Goal: Task Accomplishment & Management: Use online tool/utility

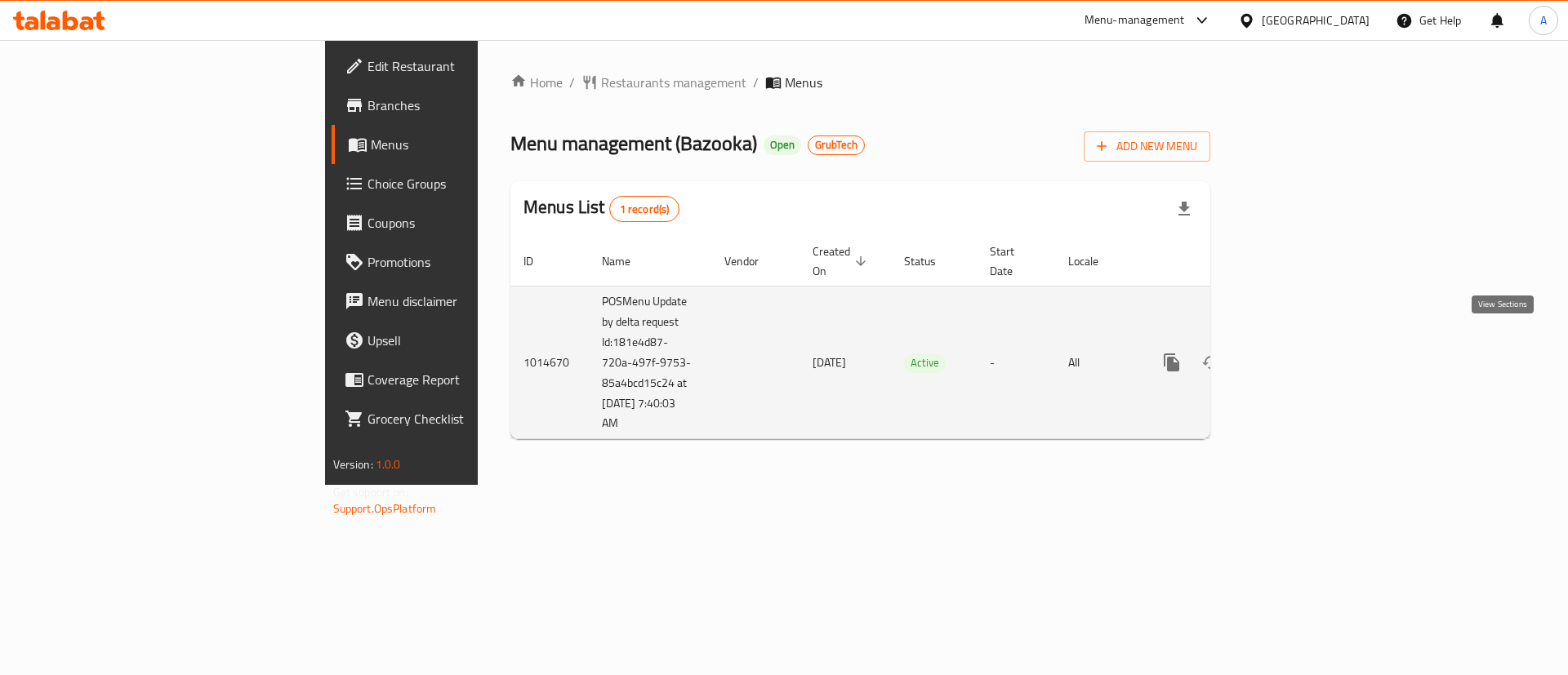
click at [1299, 352] on icon "enhanced table" at bounding box center [1290, 362] width 19 height 19
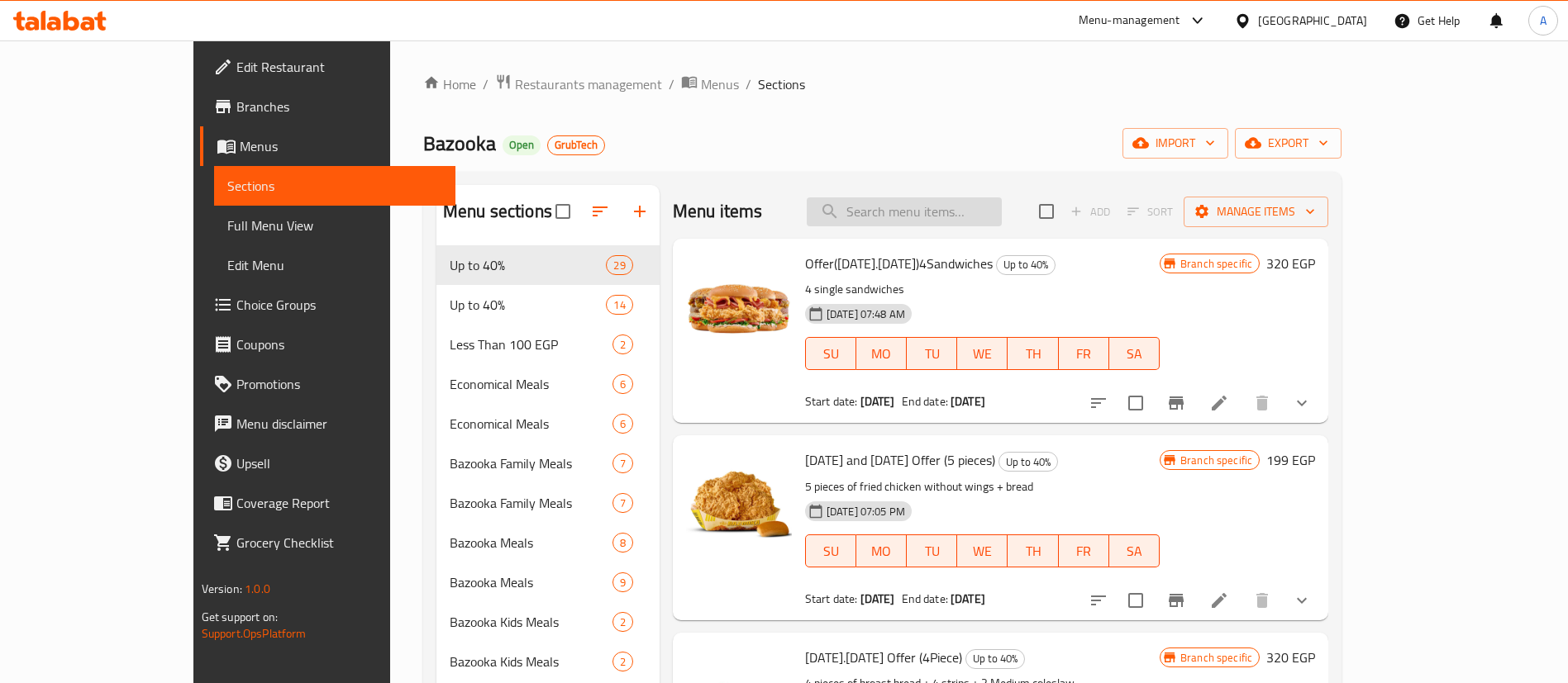
click at [955, 217] on input "search" at bounding box center [904, 212] width 195 height 29
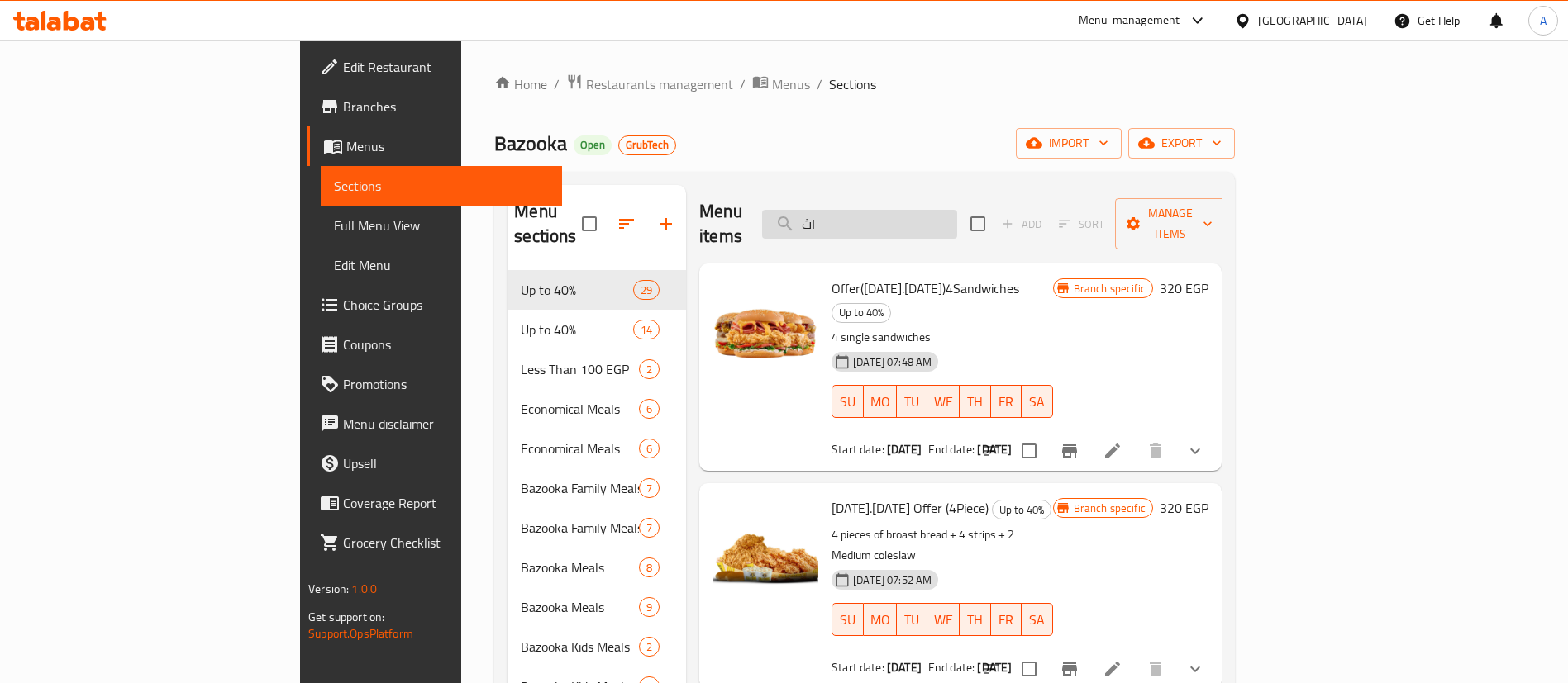
type input "ا"
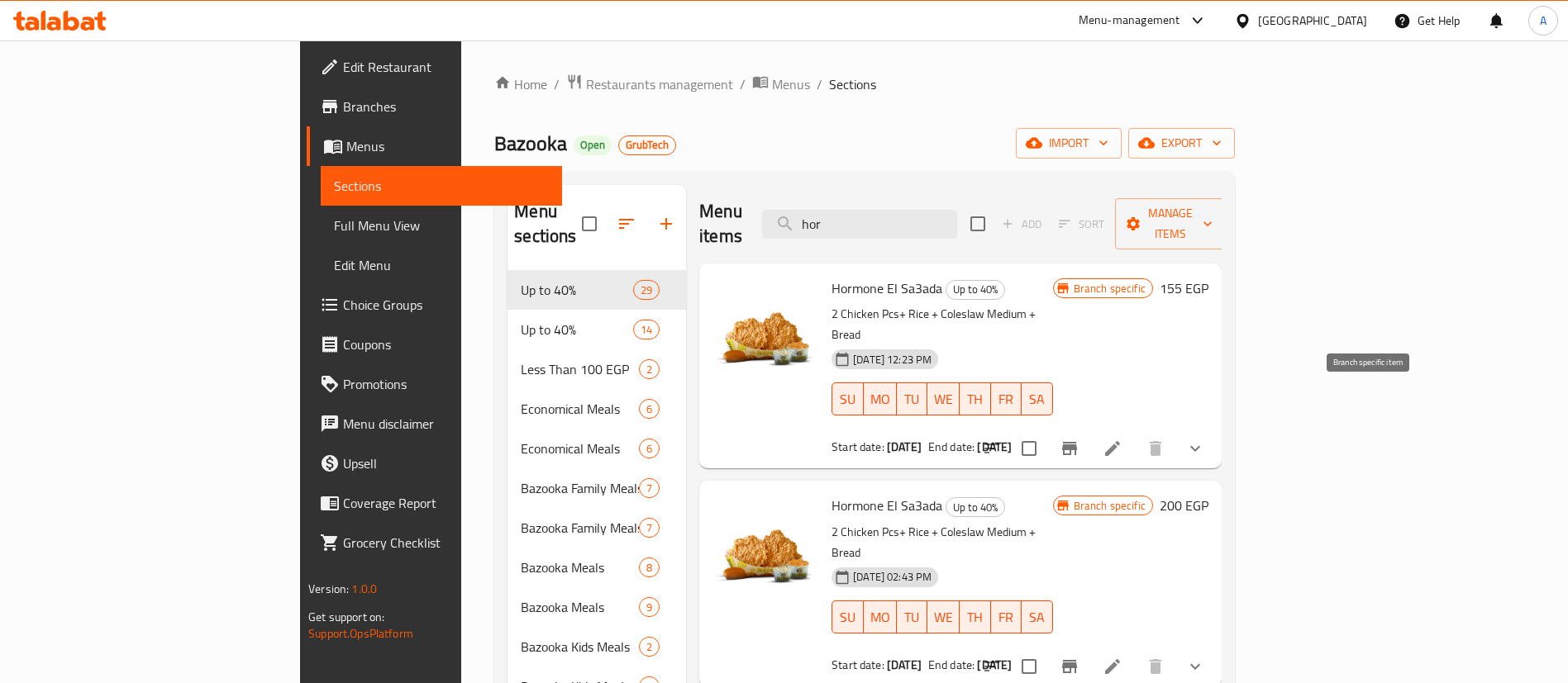
type input "hor"
click at [1077, 442] on icon "Branch-specific-item" at bounding box center [1069, 448] width 15 height 13
click at [1079, 657] on icon "Branch-specific-item" at bounding box center [1069, 666] width 19 height 19
click at [1077, 442] on icon "Branch-specific-item" at bounding box center [1069, 448] width 15 height 13
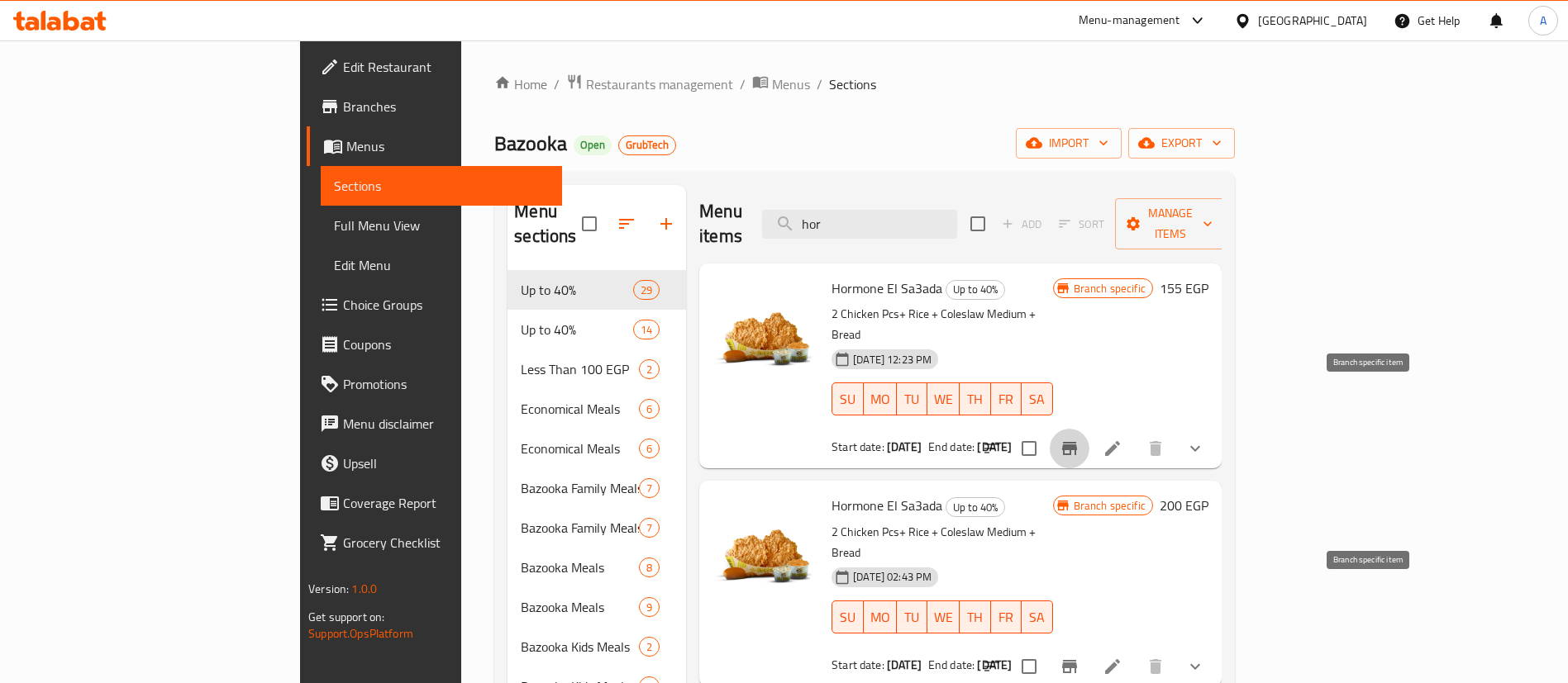
click at [1077, 660] on icon "Branch-specific-item" at bounding box center [1069, 666] width 15 height 13
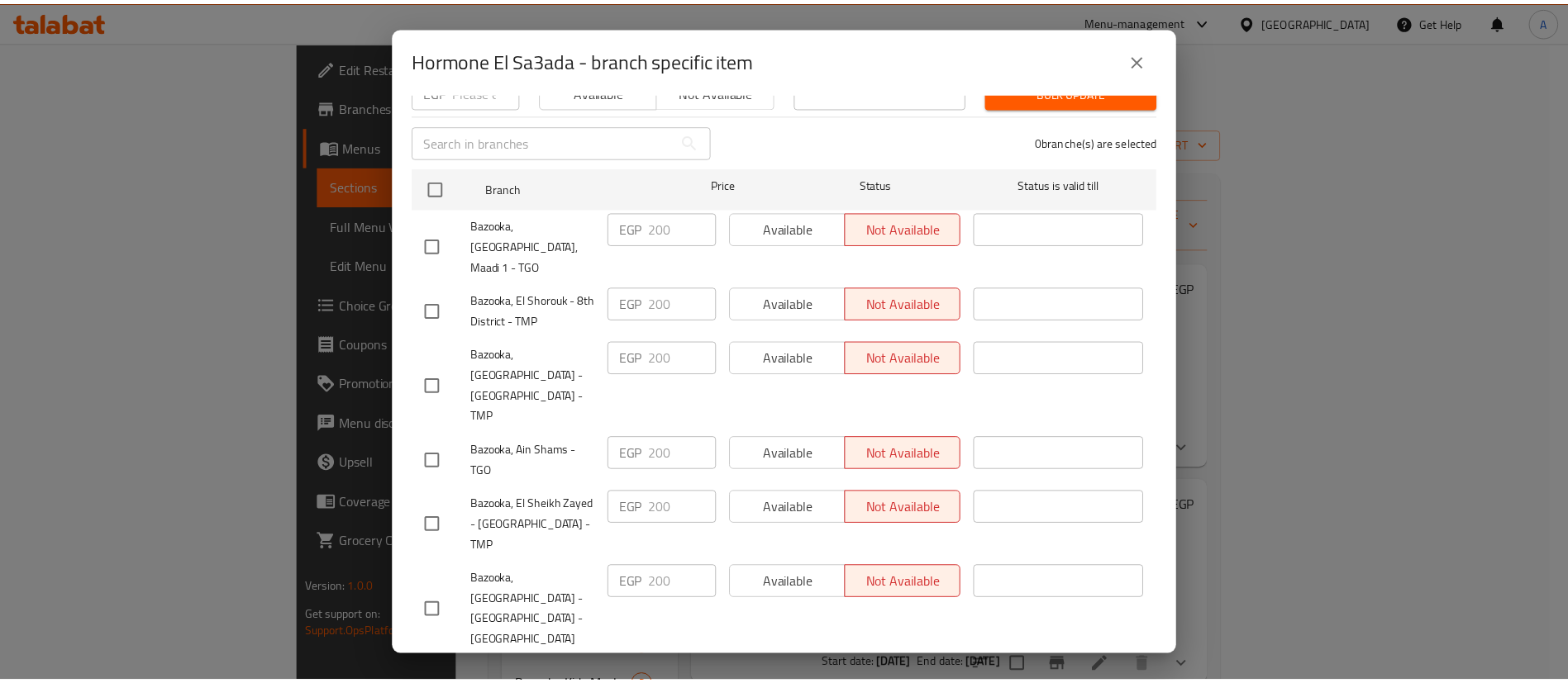
scroll to position [248, 0]
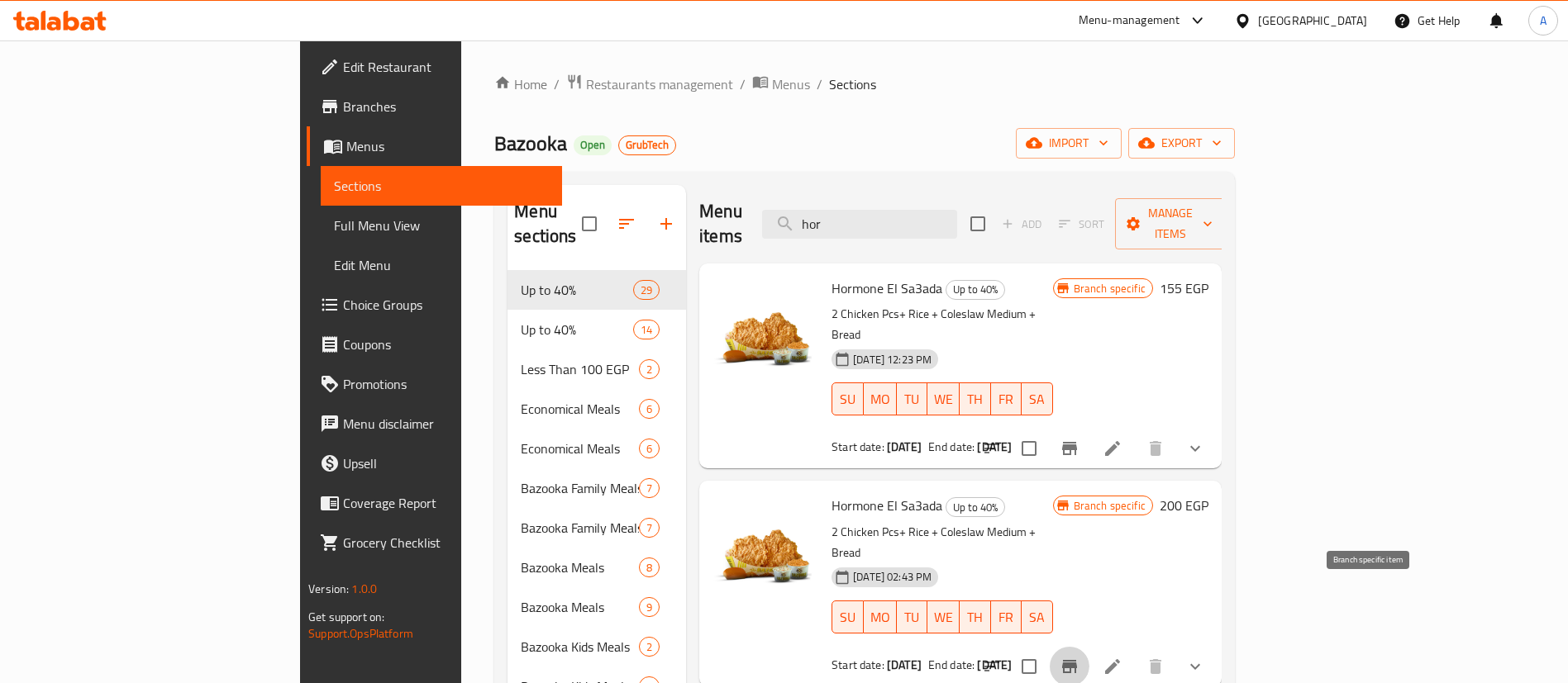
click at [1079, 439] on icon "Branch-specific-item" at bounding box center [1069, 448] width 19 height 19
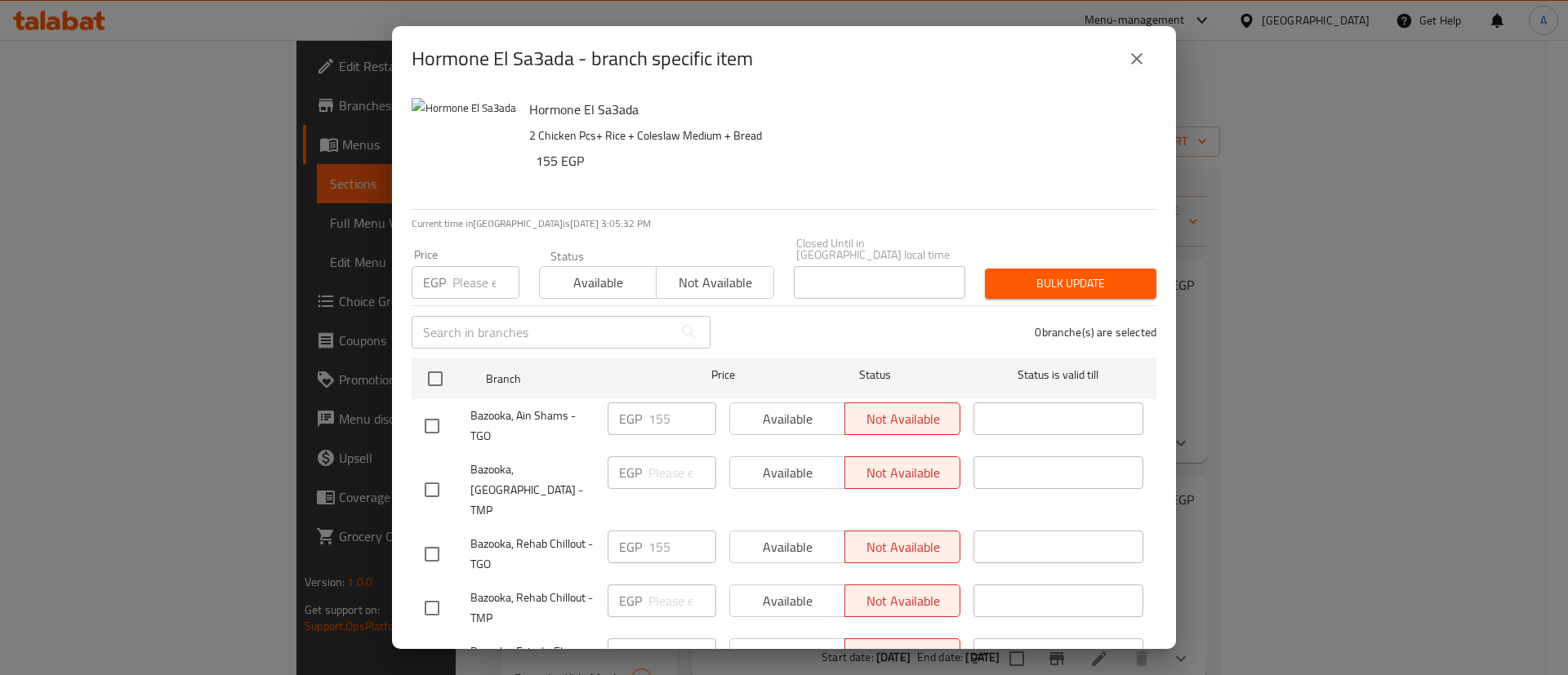
click at [1133, 62] on icon "close" at bounding box center [1136, 58] width 11 height 11
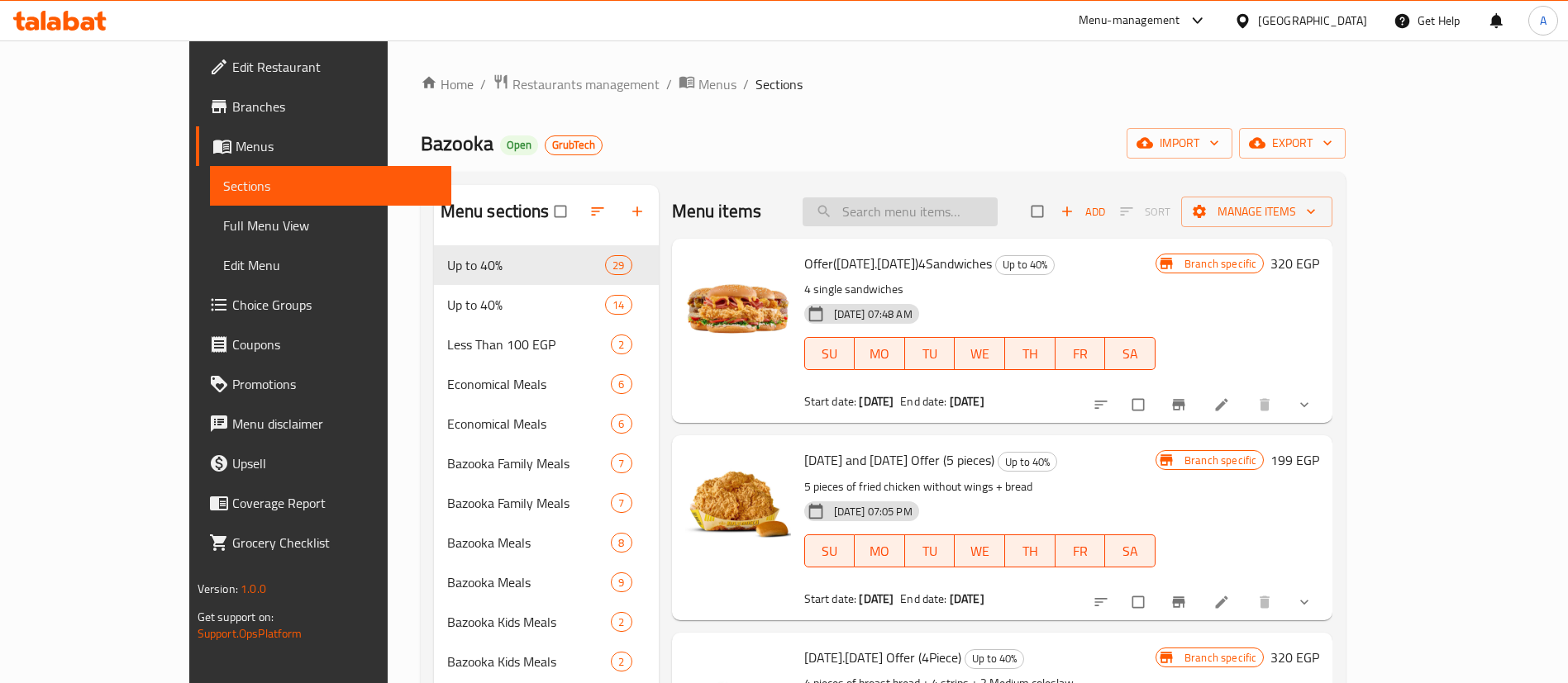
click at [943, 214] on input "search" at bounding box center [900, 212] width 195 height 29
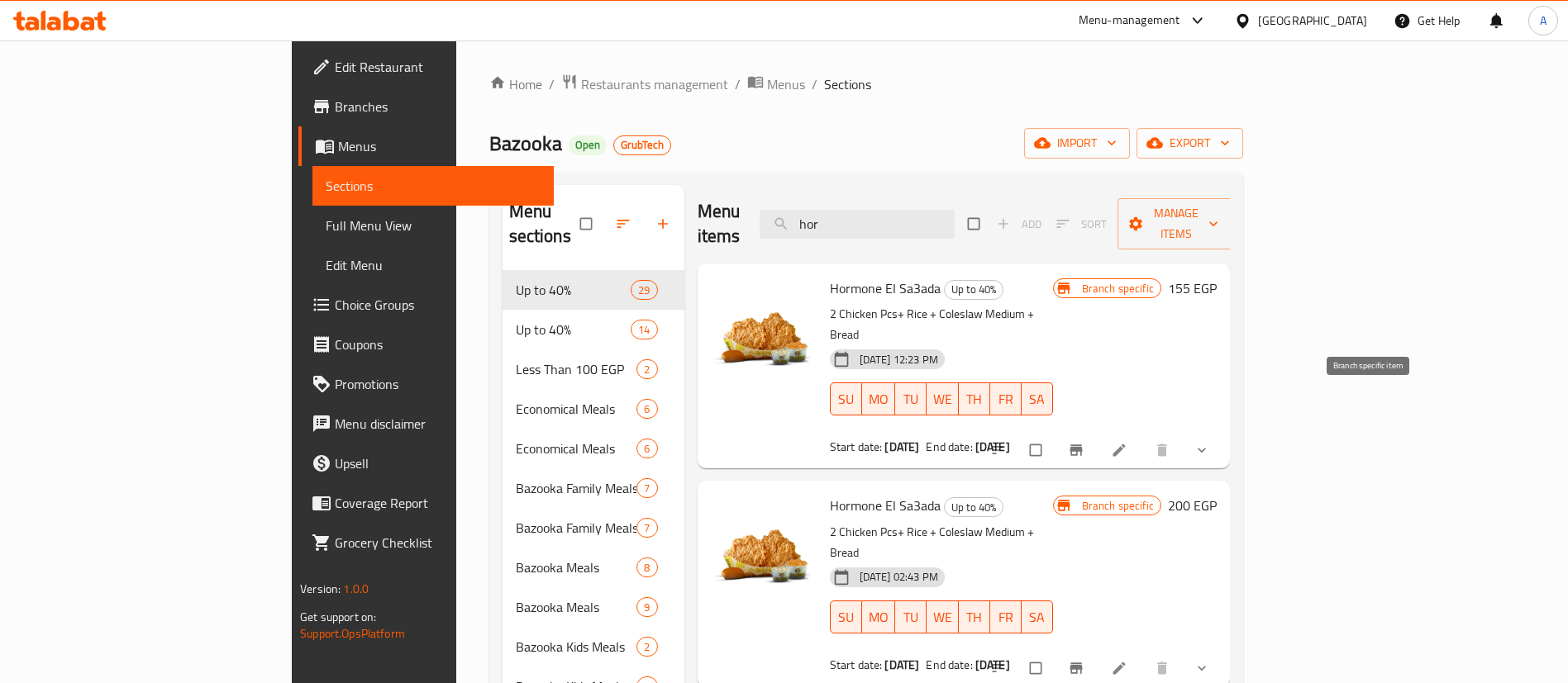
type input "hor"
click at [1097, 432] on button "Branch-specific-item" at bounding box center [1077, 450] width 40 height 36
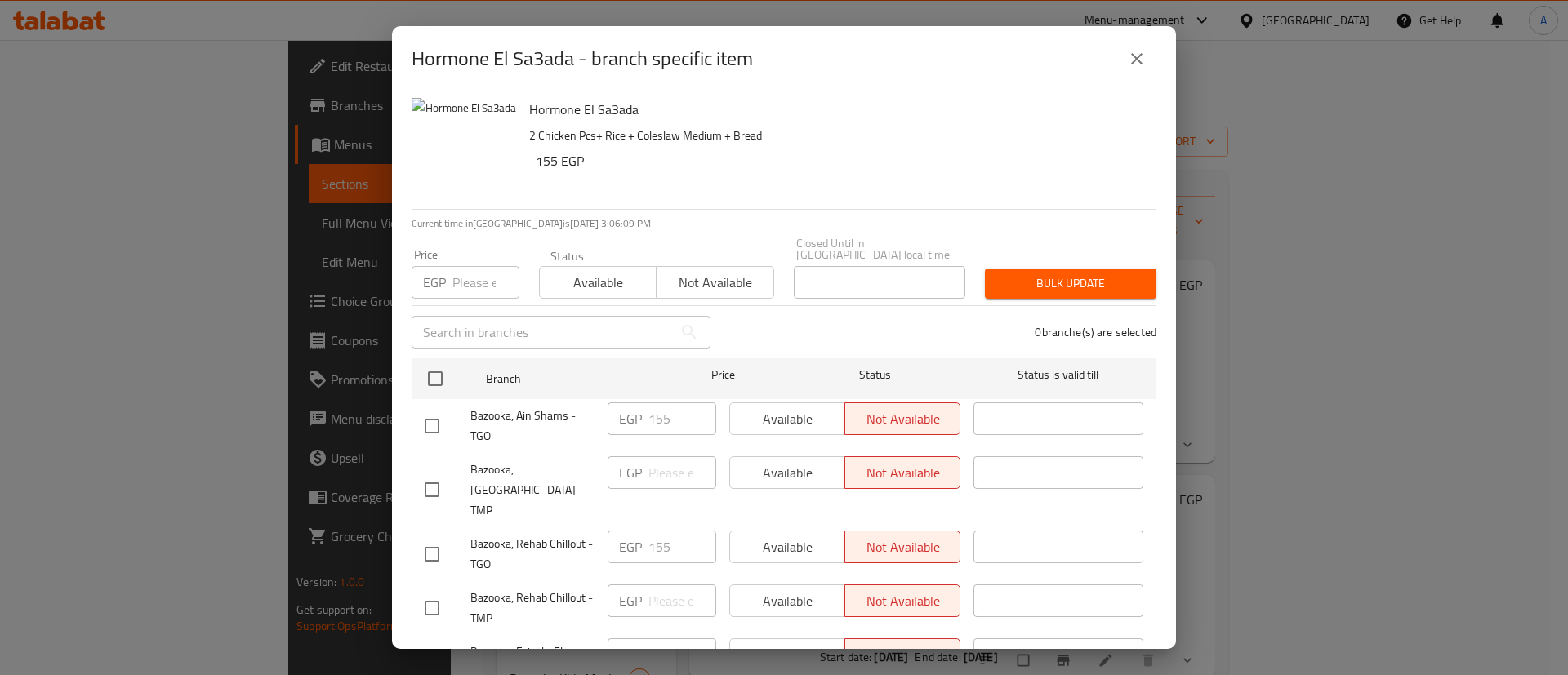
click at [1150, 71] on button "close" at bounding box center [1137, 58] width 39 height 39
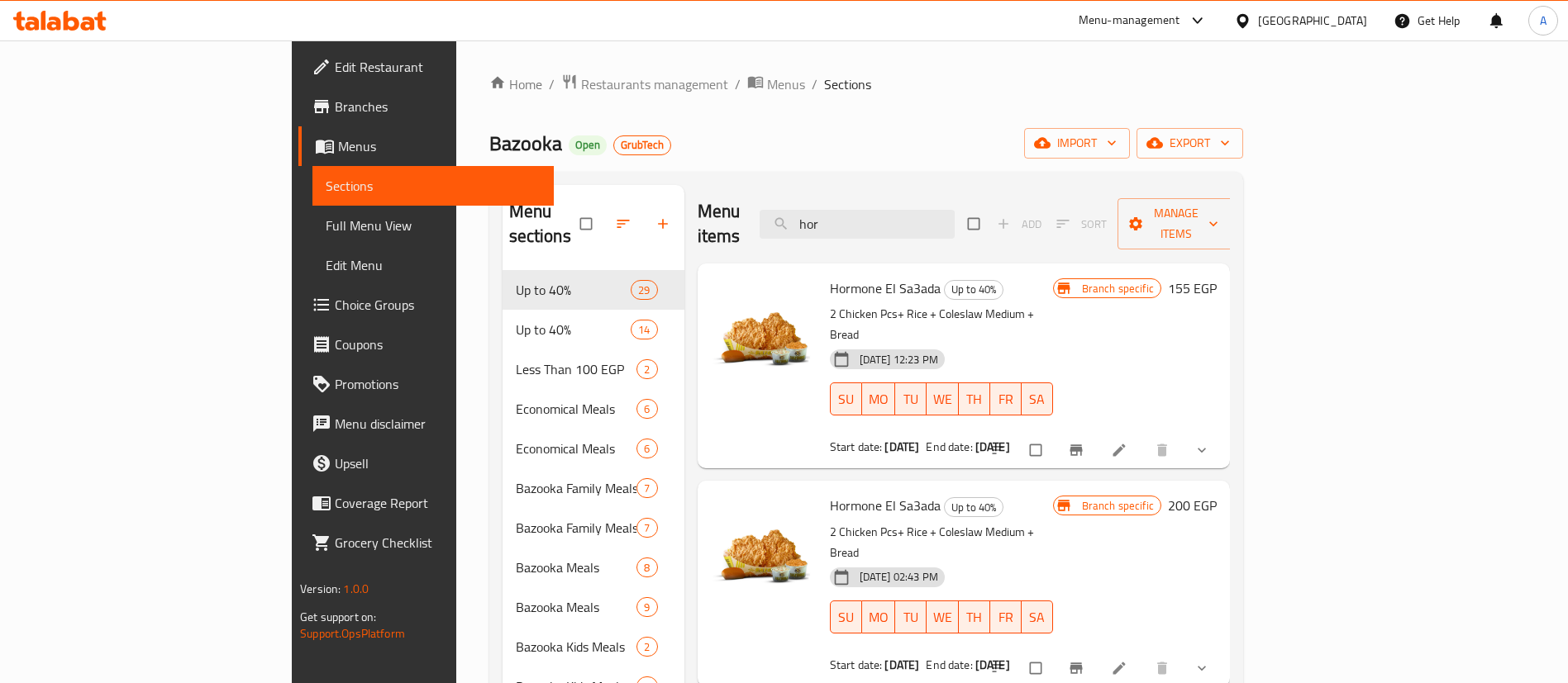
click at [767, 84] on span "Menus" at bounding box center [786, 84] width 38 height 19
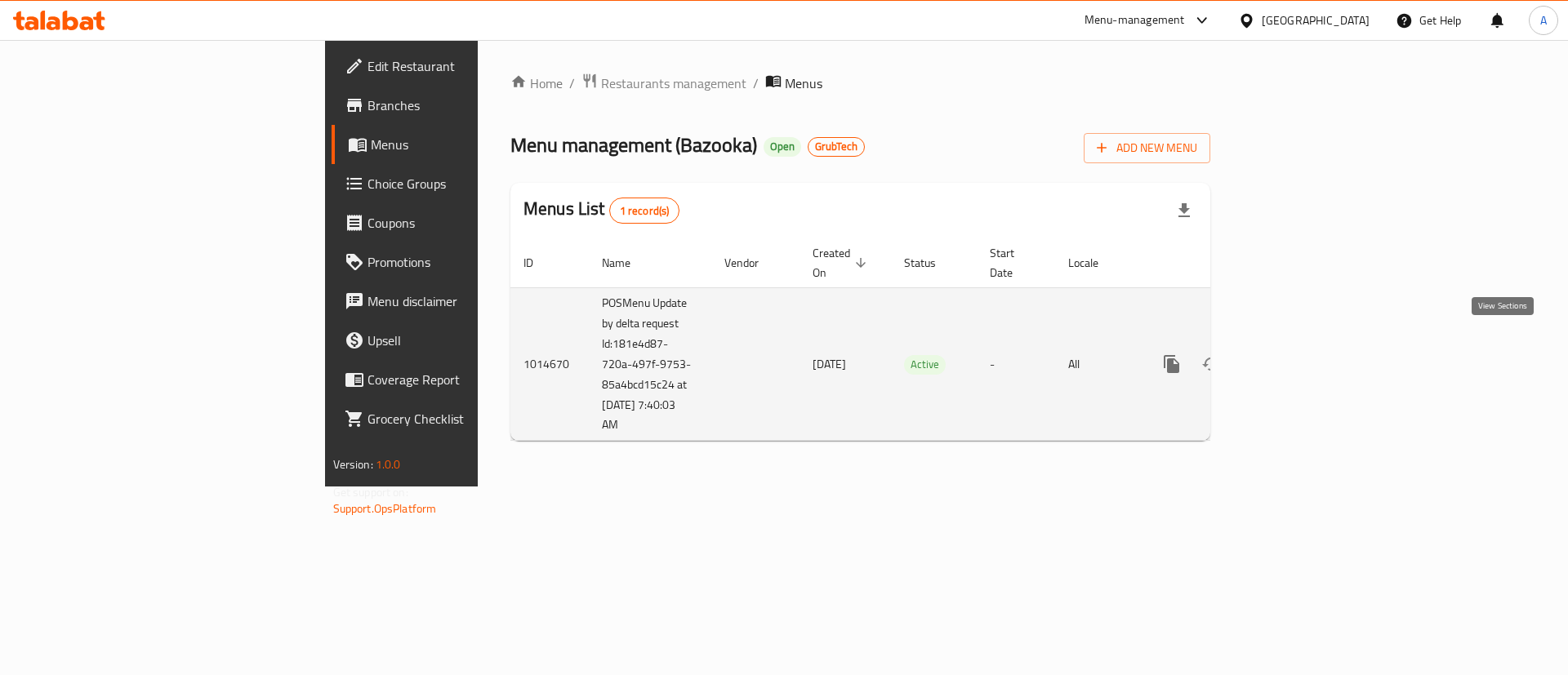
click at [1299, 354] on icon "enhanced table" at bounding box center [1290, 364] width 19 height 19
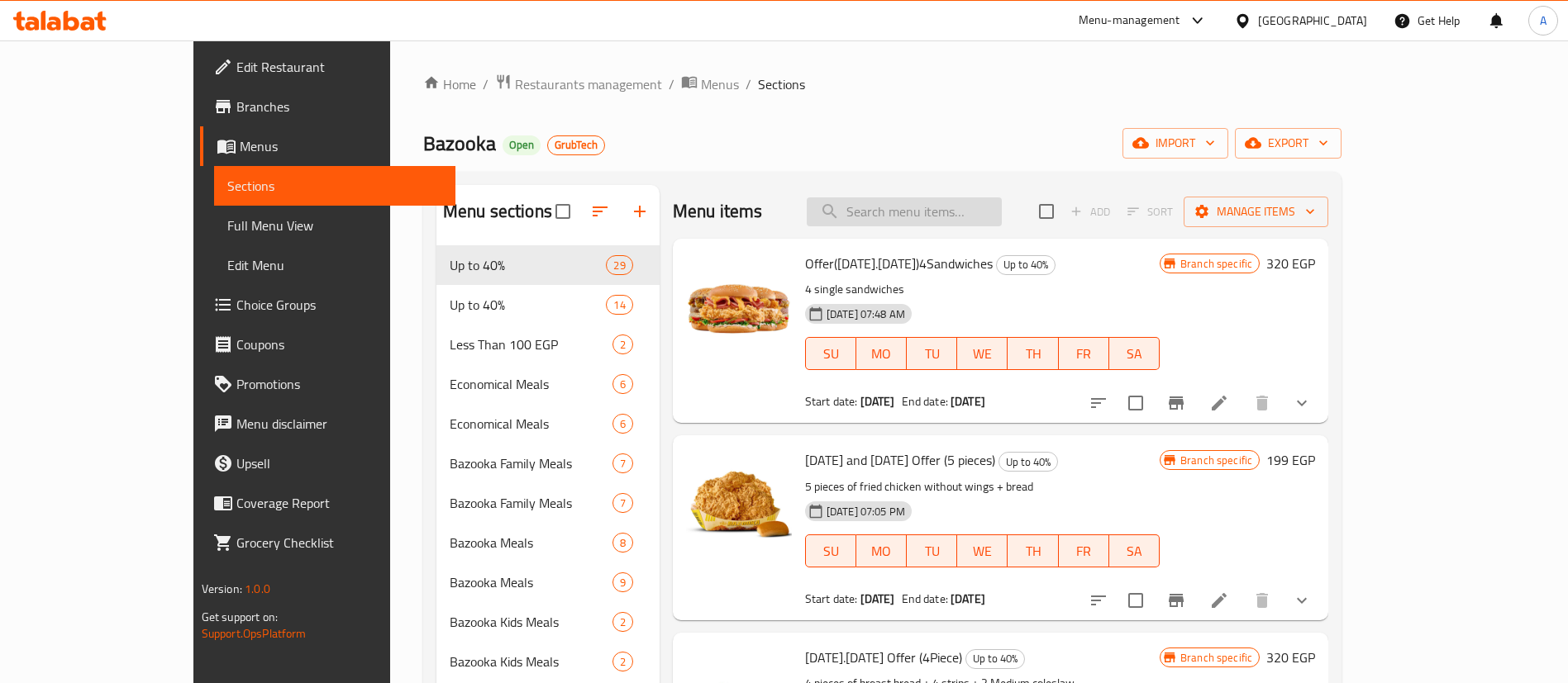
click at [982, 205] on input "search" at bounding box center [904, 212] width 195 height 29
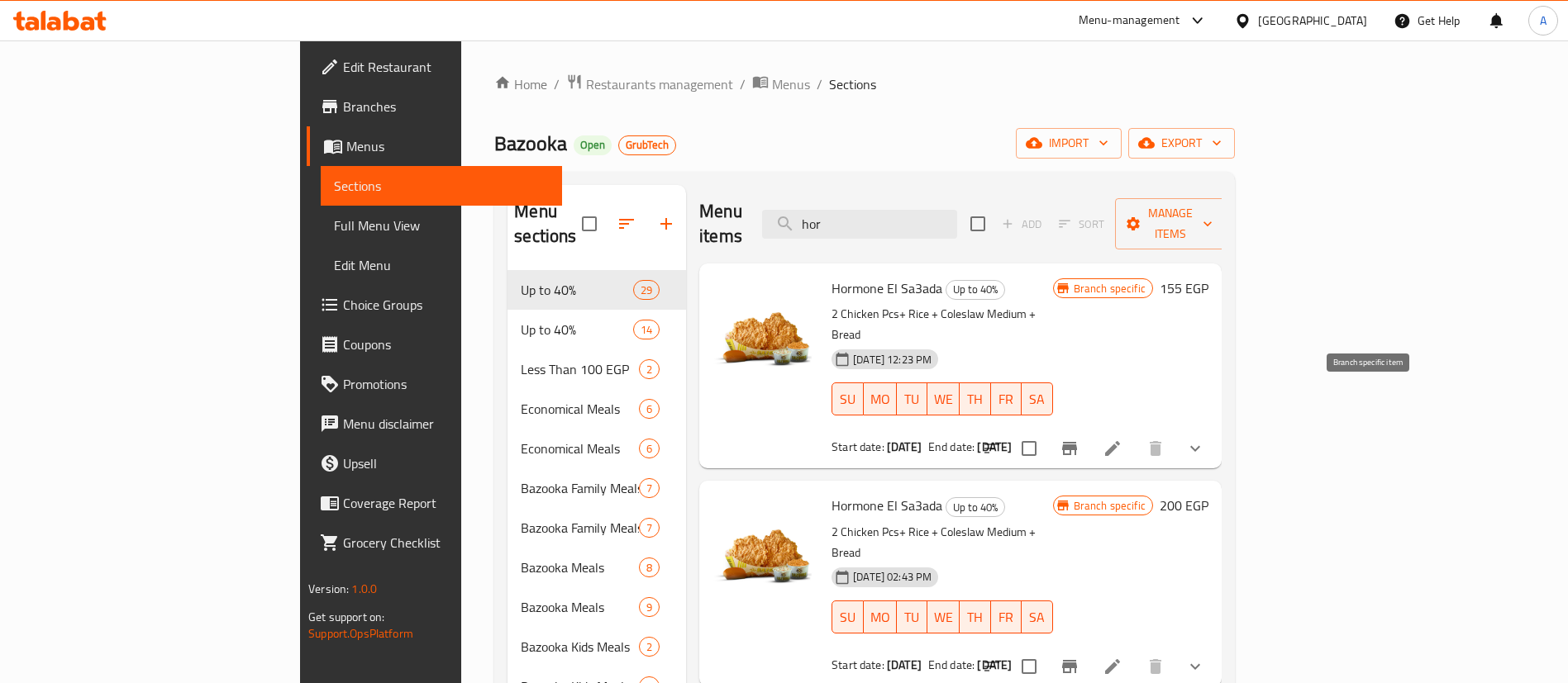
type input "hor"
click at [1077, 442] on icon "Branch-specific-item" at bounding box center [1069, 448] width 15 height 13
click at [1077, 660] on icon "Branch-specific-item" at bounding box center [1069, 666] width 15 height 13
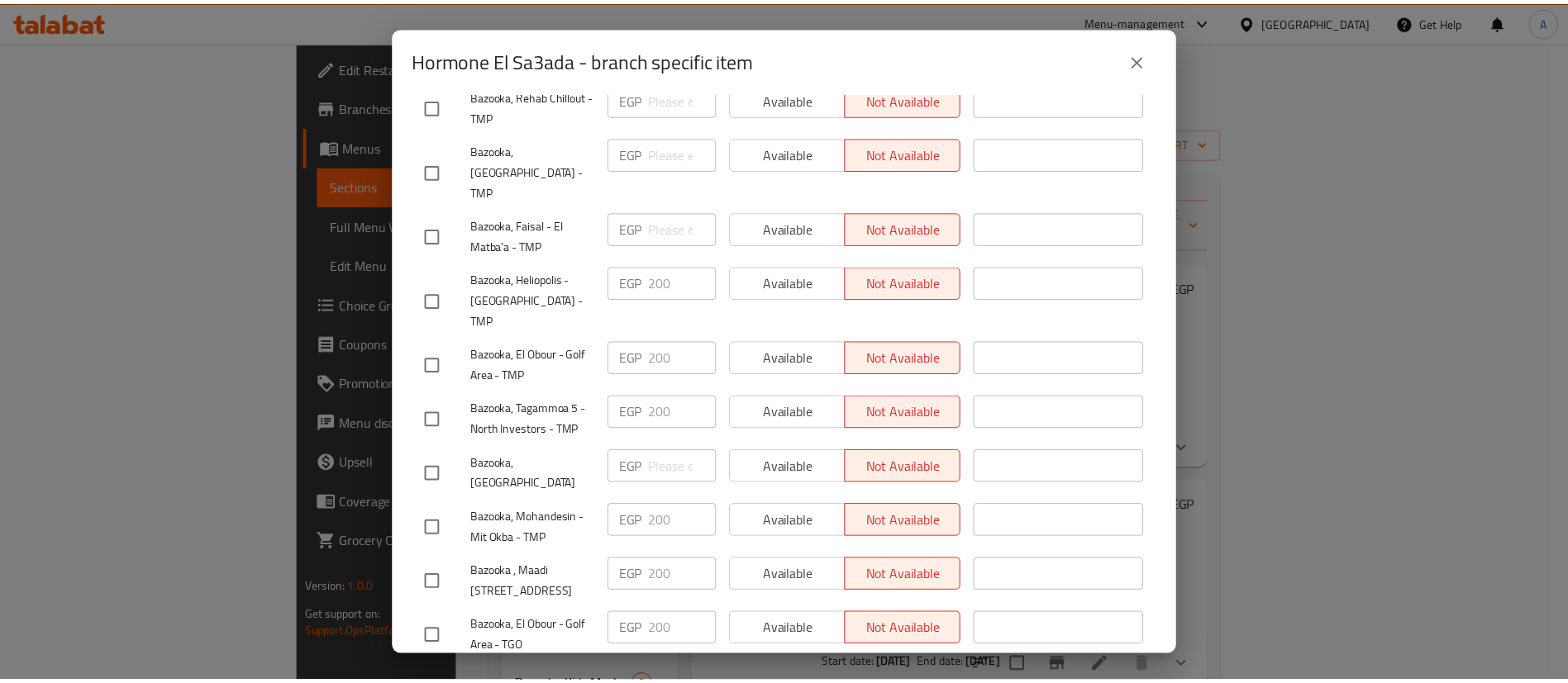
scroll to position [1776, 0]
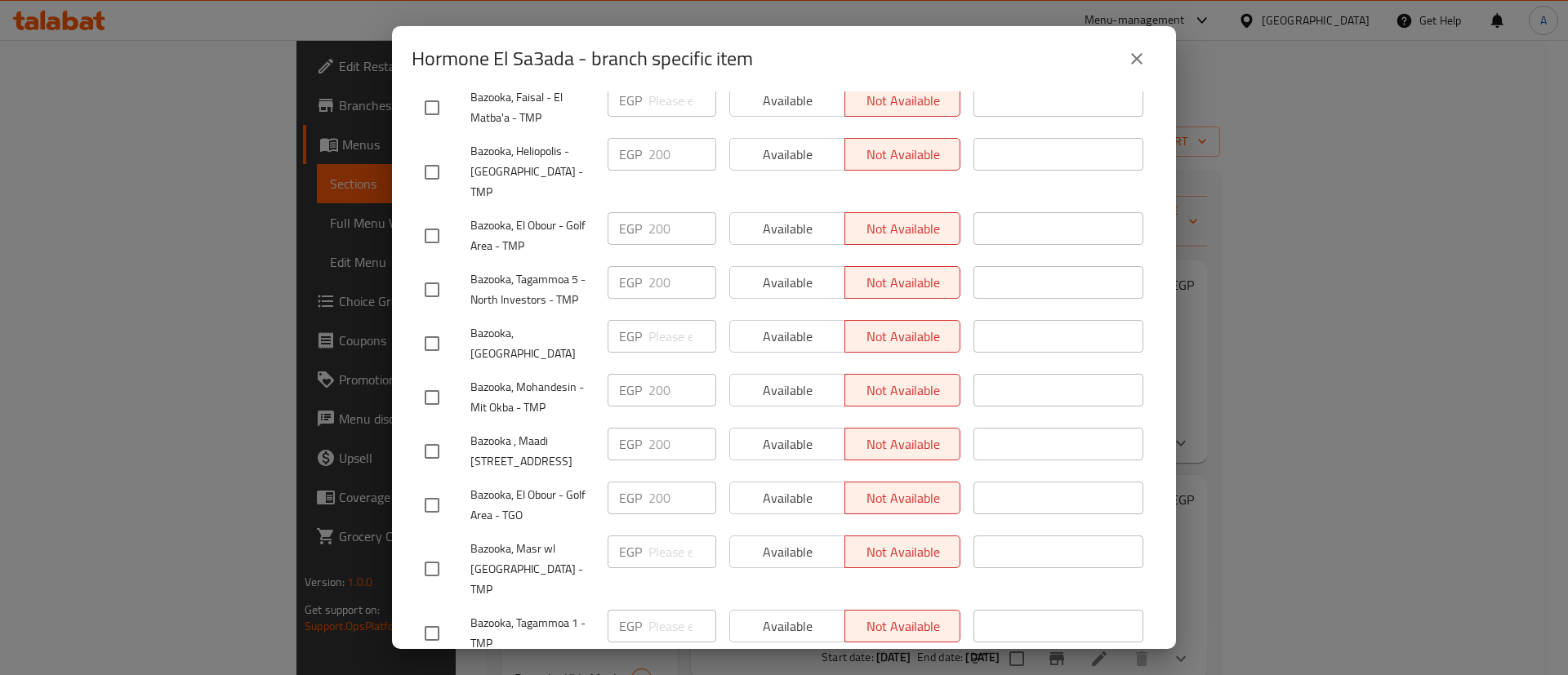
click at [1128, 59] on icon "close" at bounding box center [1137, 58] width 19 height 19
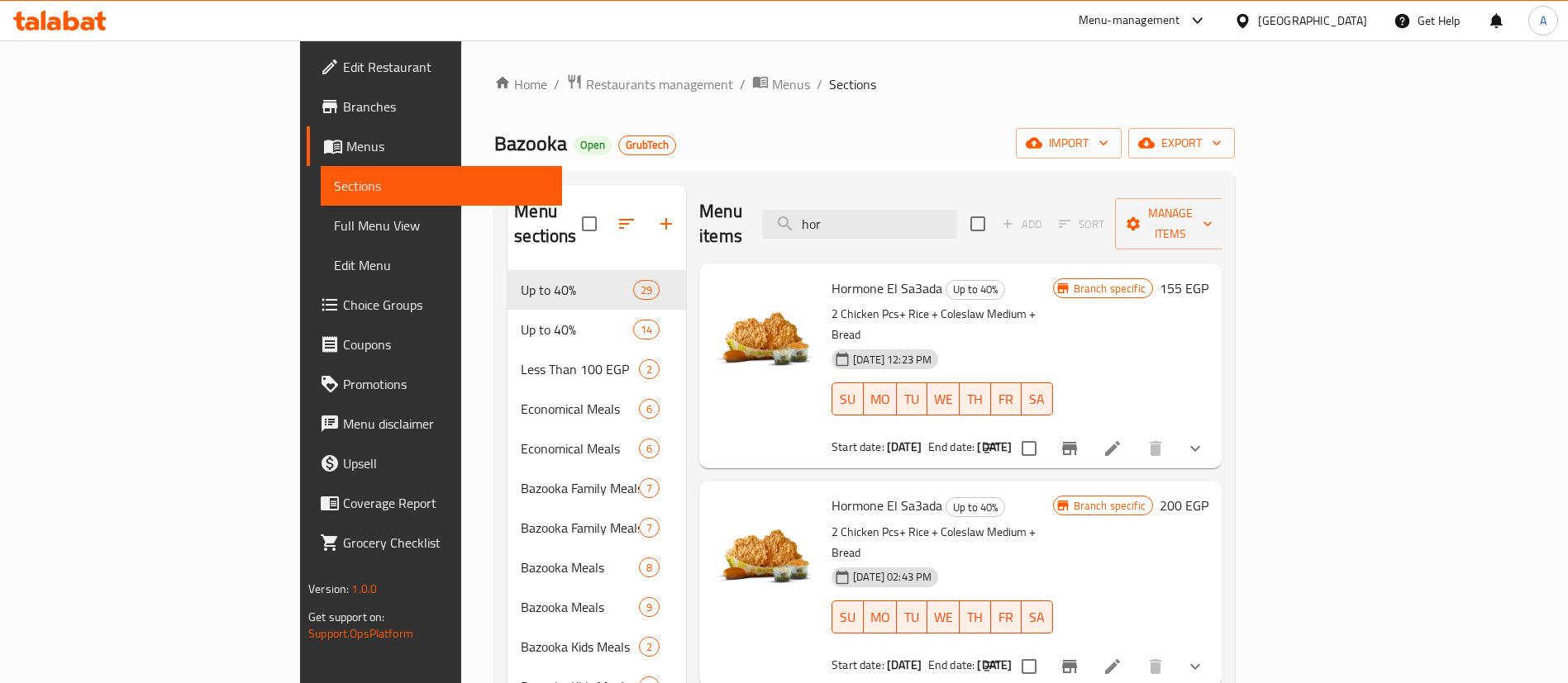
click at [833, 84] on ol "Home / Restaurants management / Menus / Sections" at bounding box center [864, 84] width 741 height 21
click at [1089, 429] on button "Branch-specific-item" at bounding box center [1069, 448] width 40 height 40
drag, startPoint x: 1146, startPoint y: 60, endPoint x: 1135, endPoint y: 59, distance: 11.0
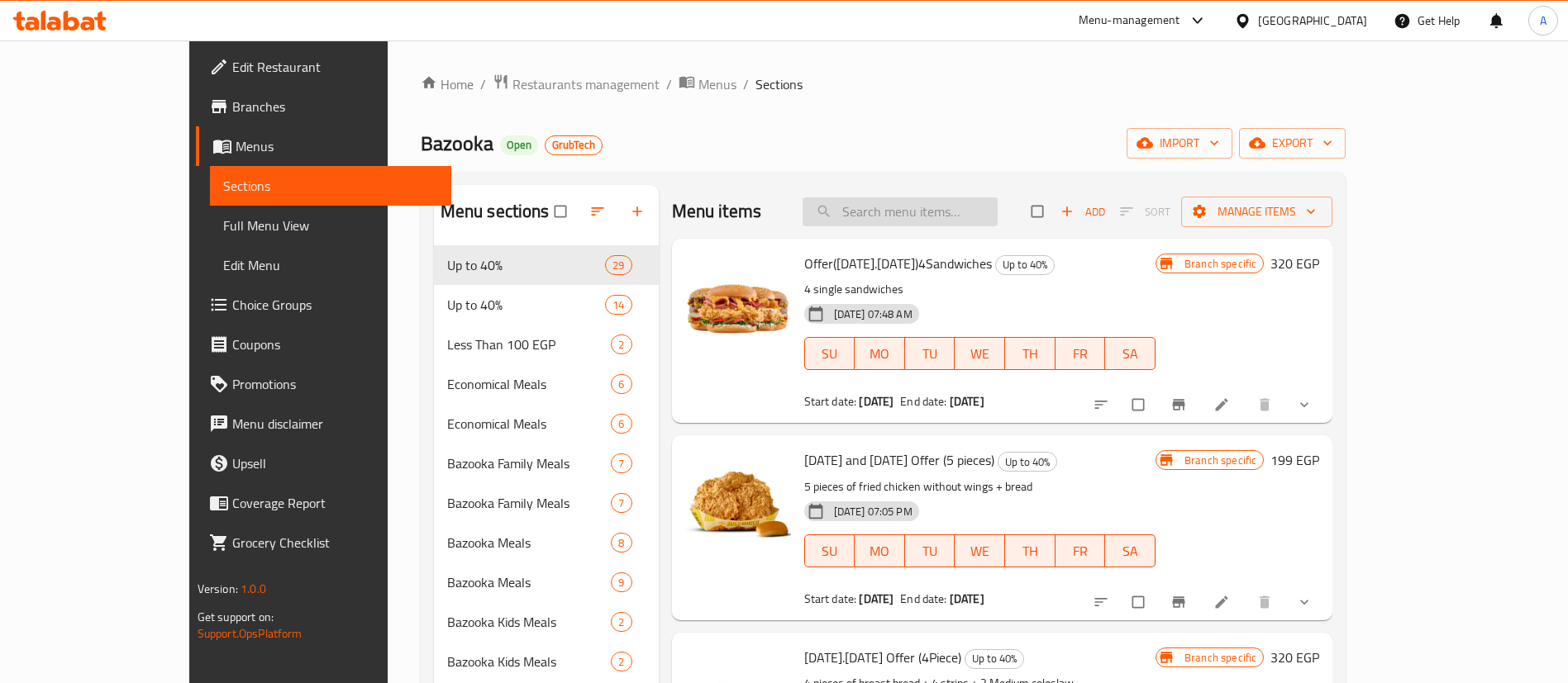
click at [991, 201] on input "search" at bounding box center [900, 212] width 195 height 29
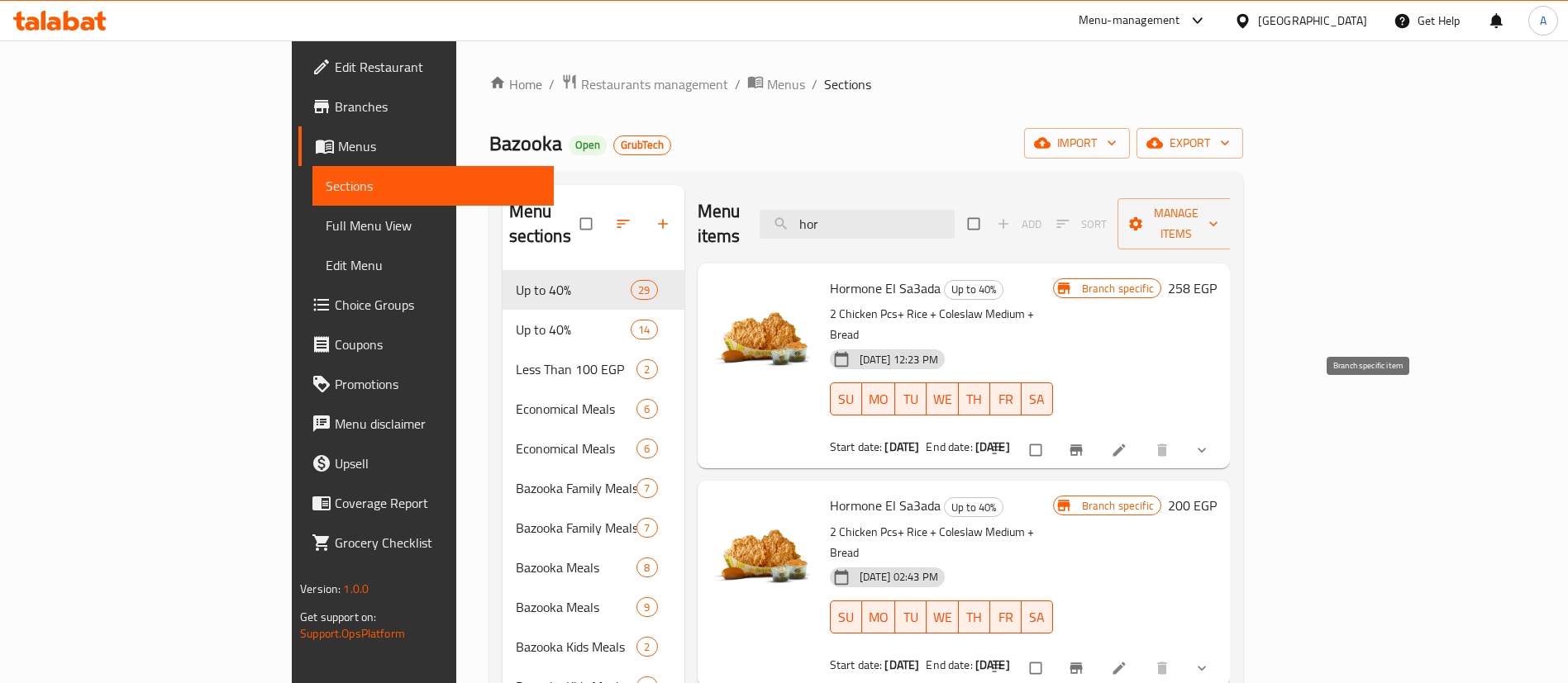
type input "hor"
click at [1082, 446] on icon "Branch-specific-item" at bounding box center [1075, 451] width 12 height 11
click at [1125, 445] on icon at bounding box center [1119, 451] width 12 height 12
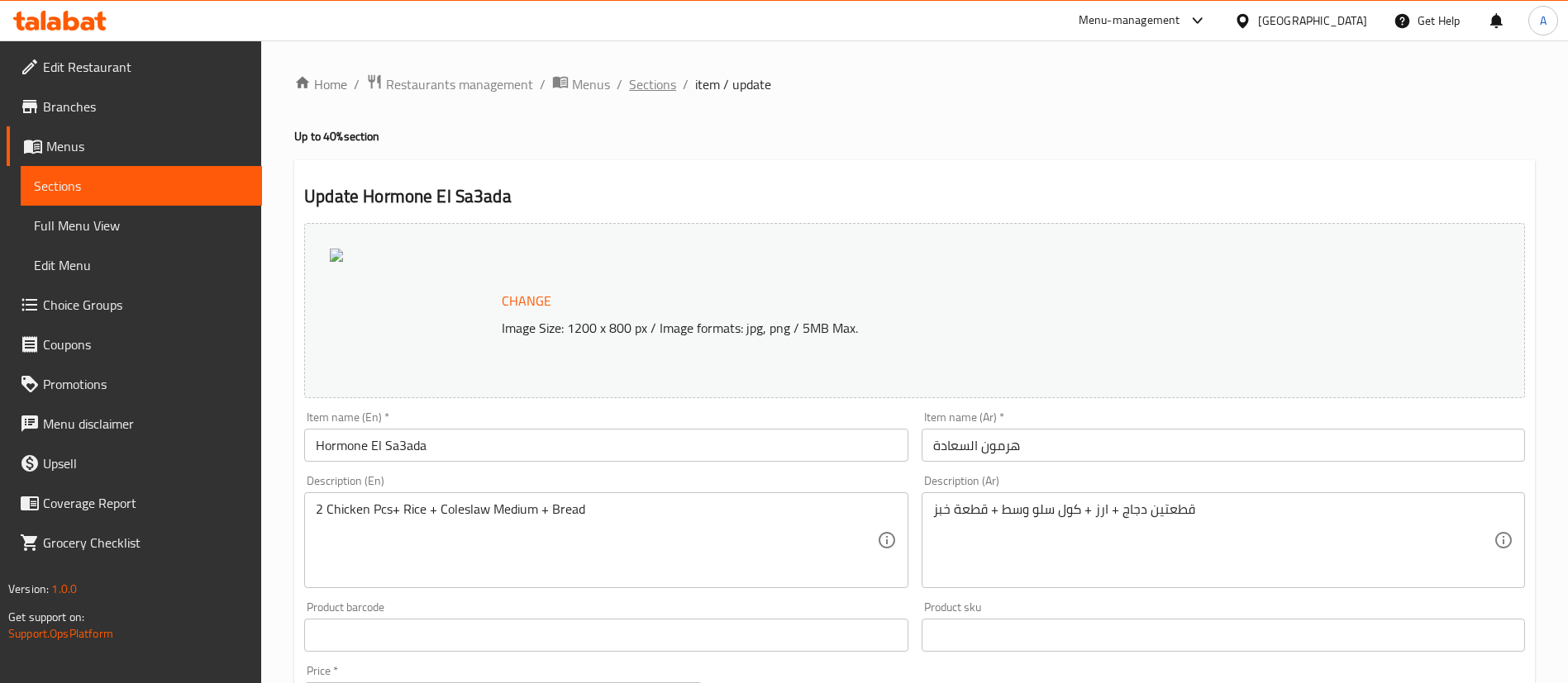
click at [647, 87] on span "Sections" at bounding box center [652, 84] width 47 height 19
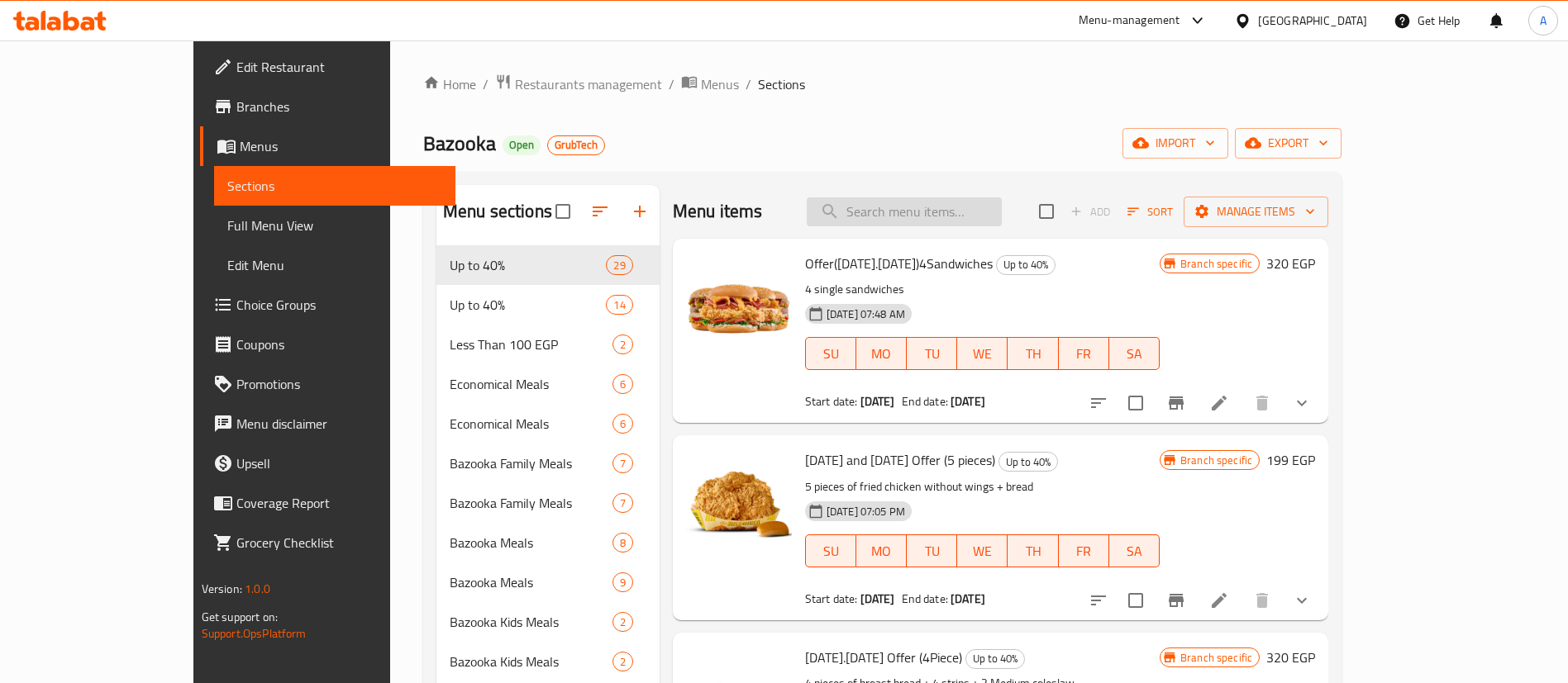
click at [983, 212] on input "search" at bounding box center [904, 212] width 195 height 29
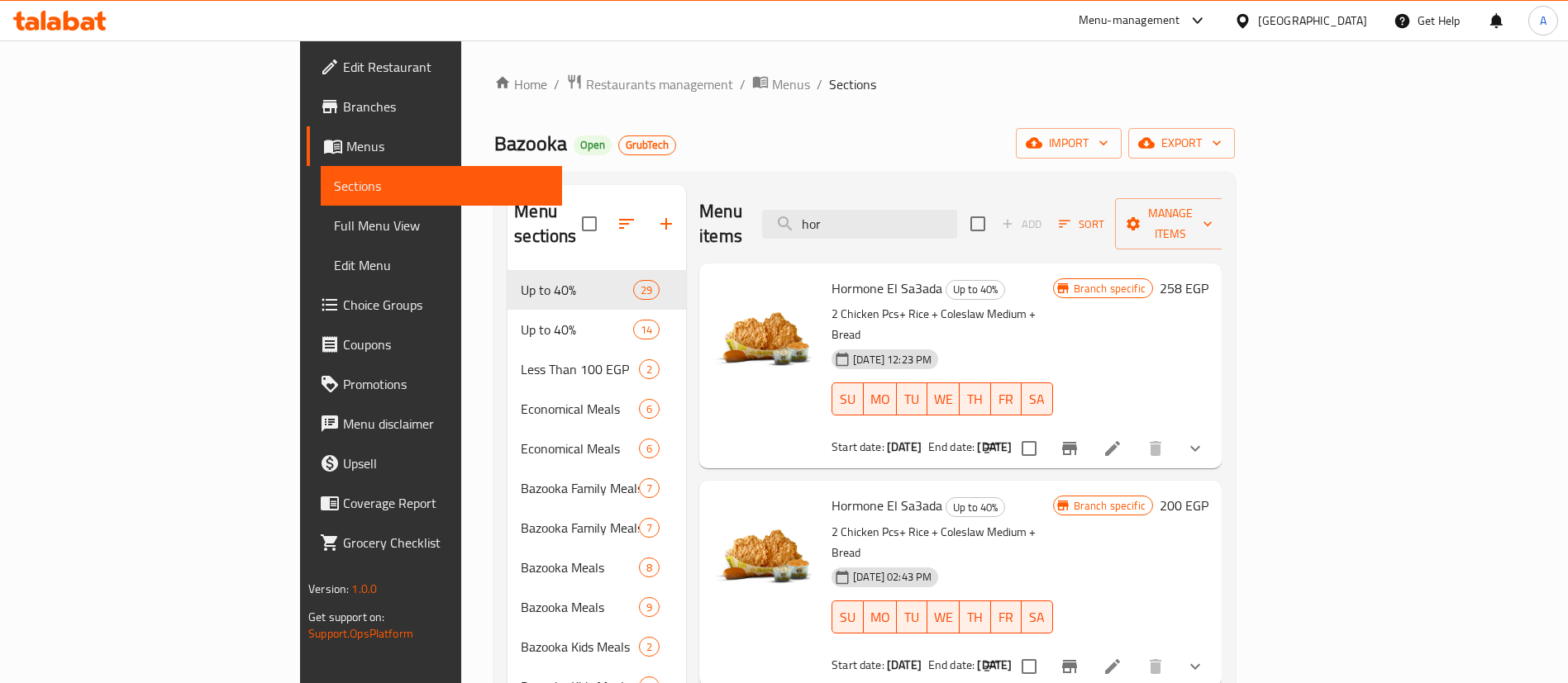
type input "hor"
click at [1079, 439] on icon "Branch-specific-item" at bounding box center [1069, 448] width 19 height 19
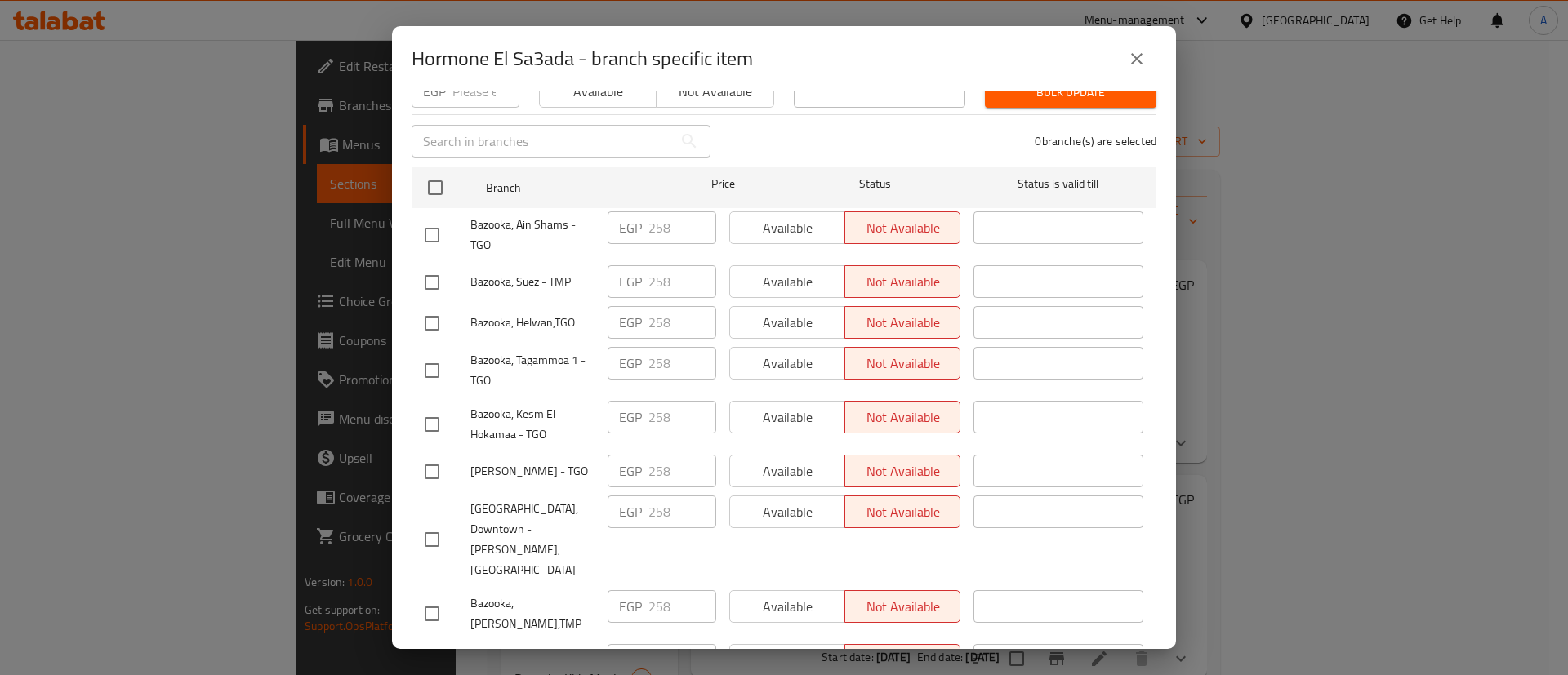
scroll to position [326, 0]
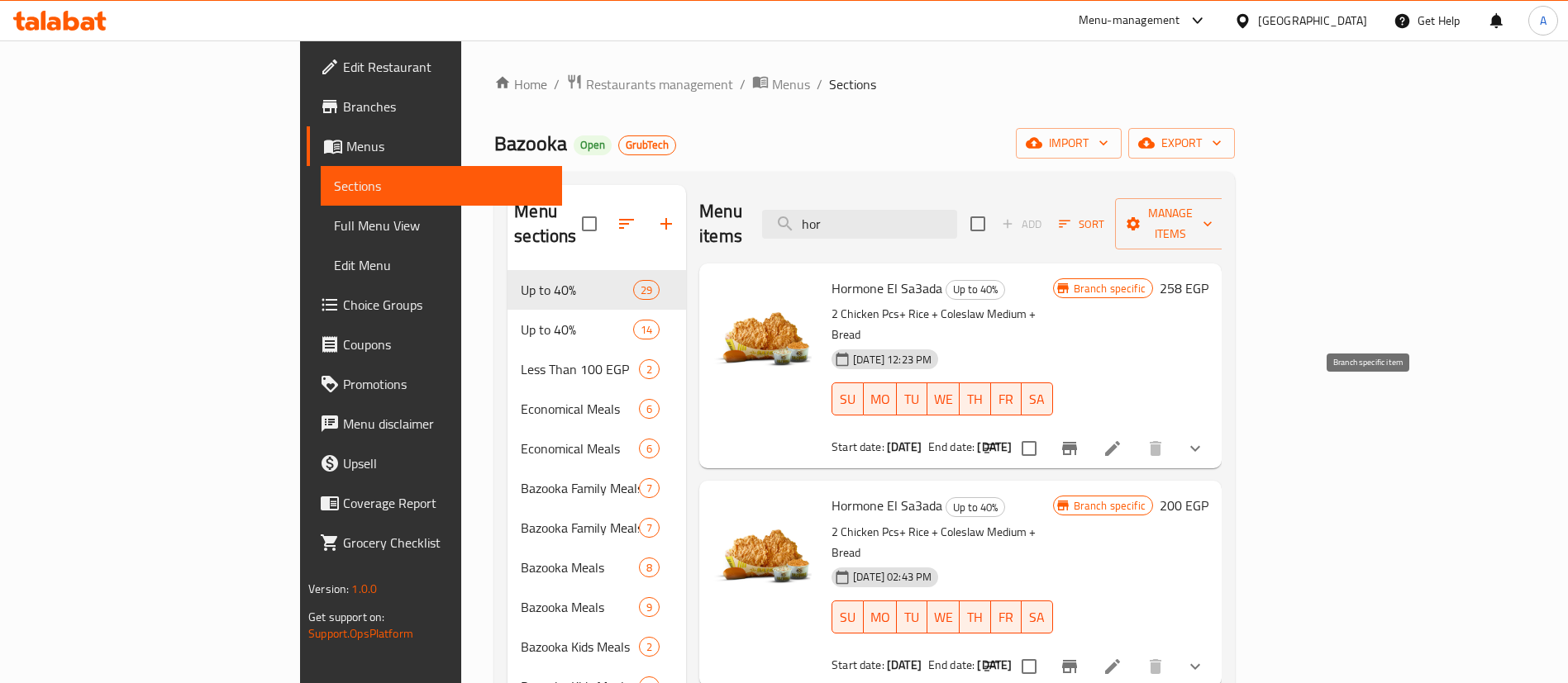
click at [1121, 228] on div "Menu items hor Add Sort Manage items" at bounding box center [961, 224] width 523 height 79
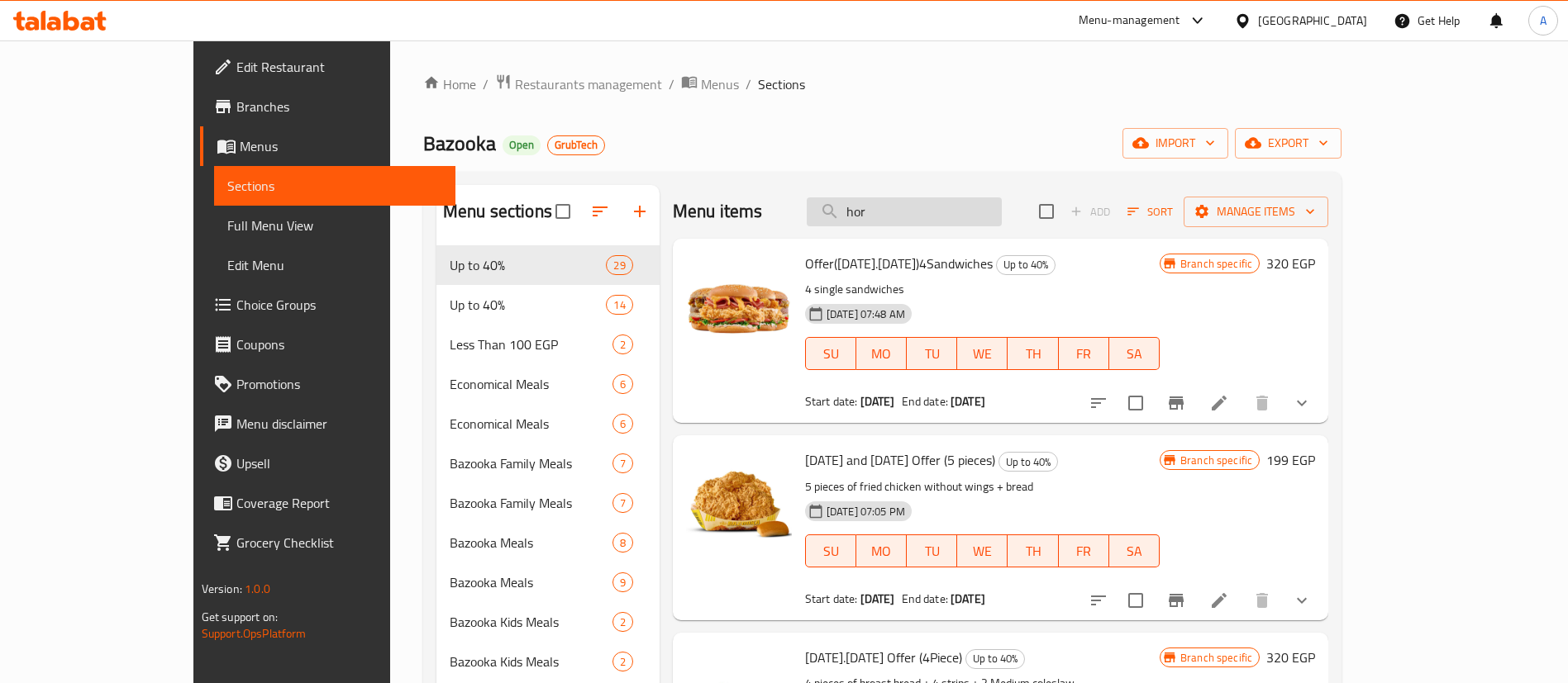
click at [985, 218] on input "hor" at bounding box center [904, 212] width 195 height 29
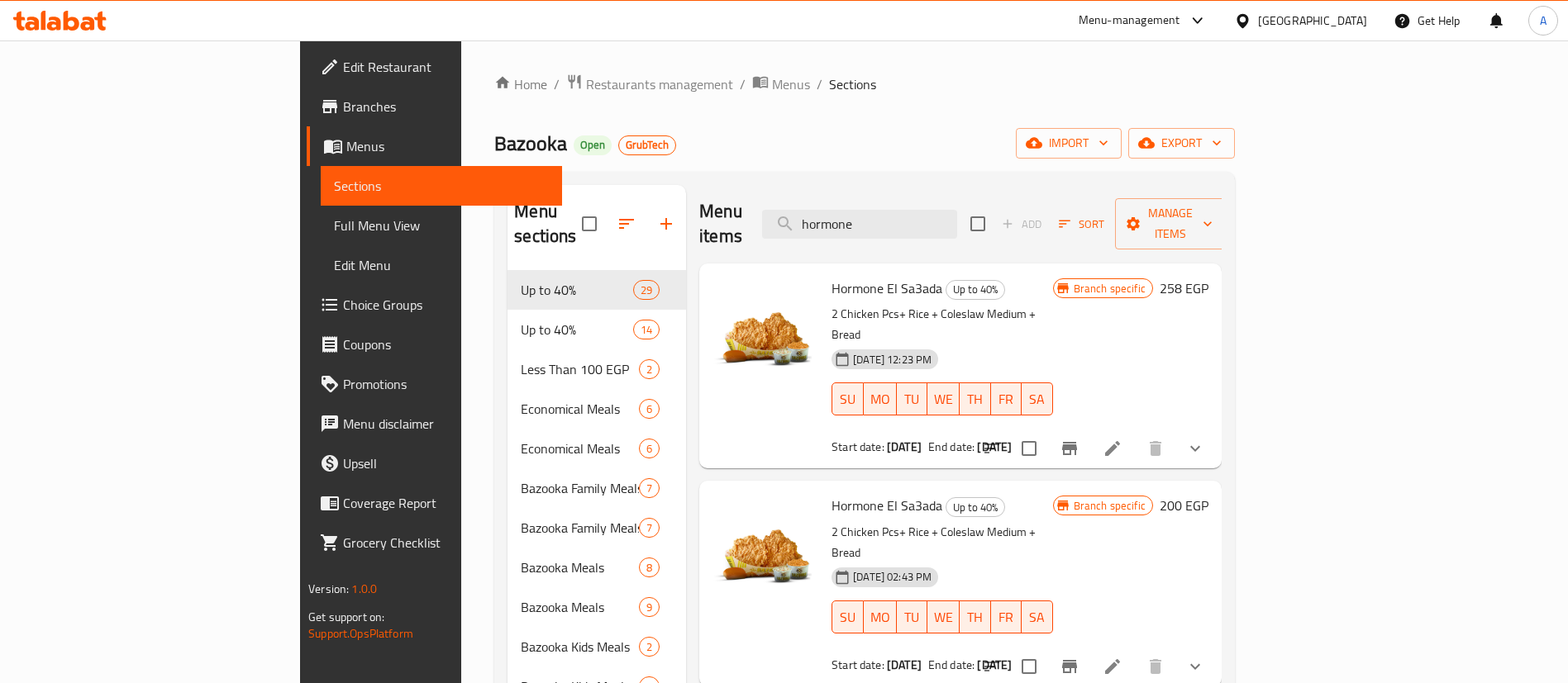
type input "hormone"
click at [1089, 429] on button "Branch-specific-item" at bounding box center [1069, 448] width 40 height 40
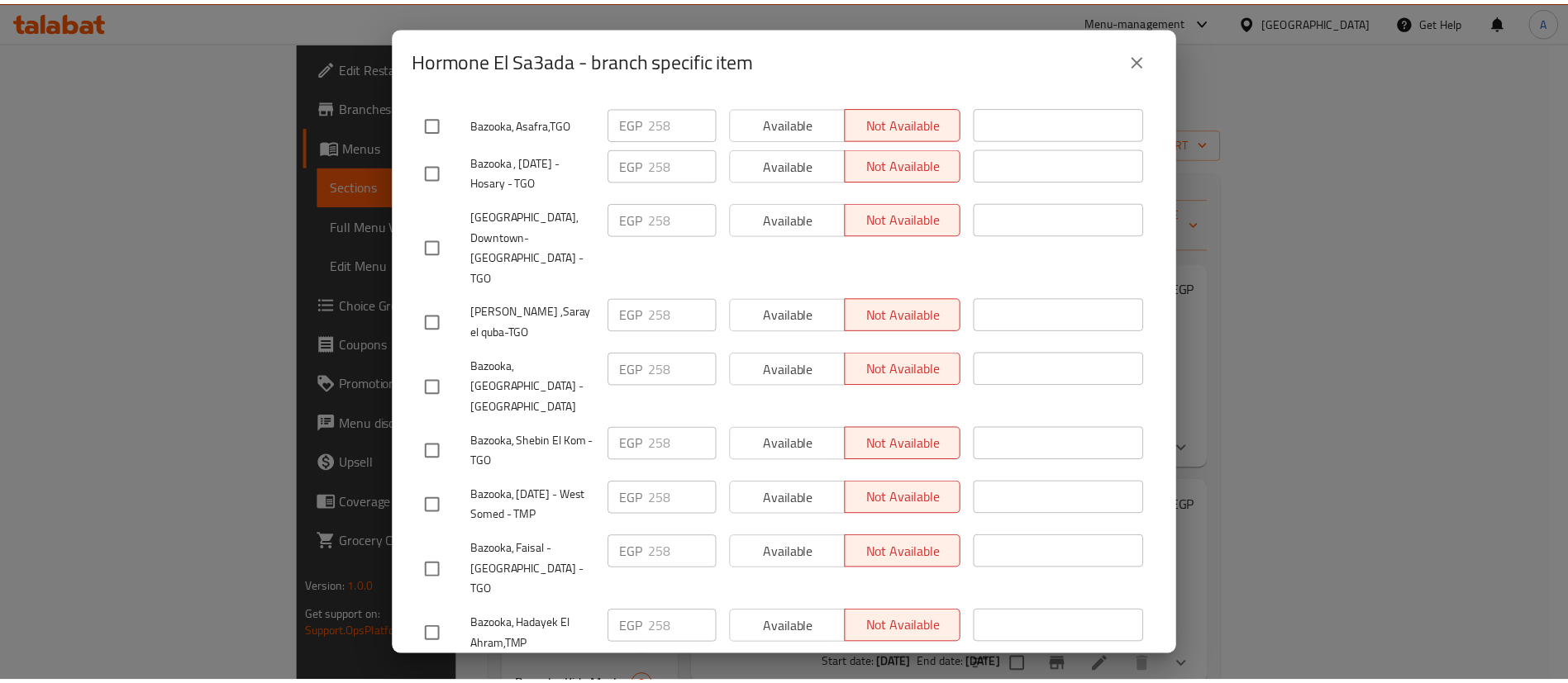
scroll to position [5079, 0]
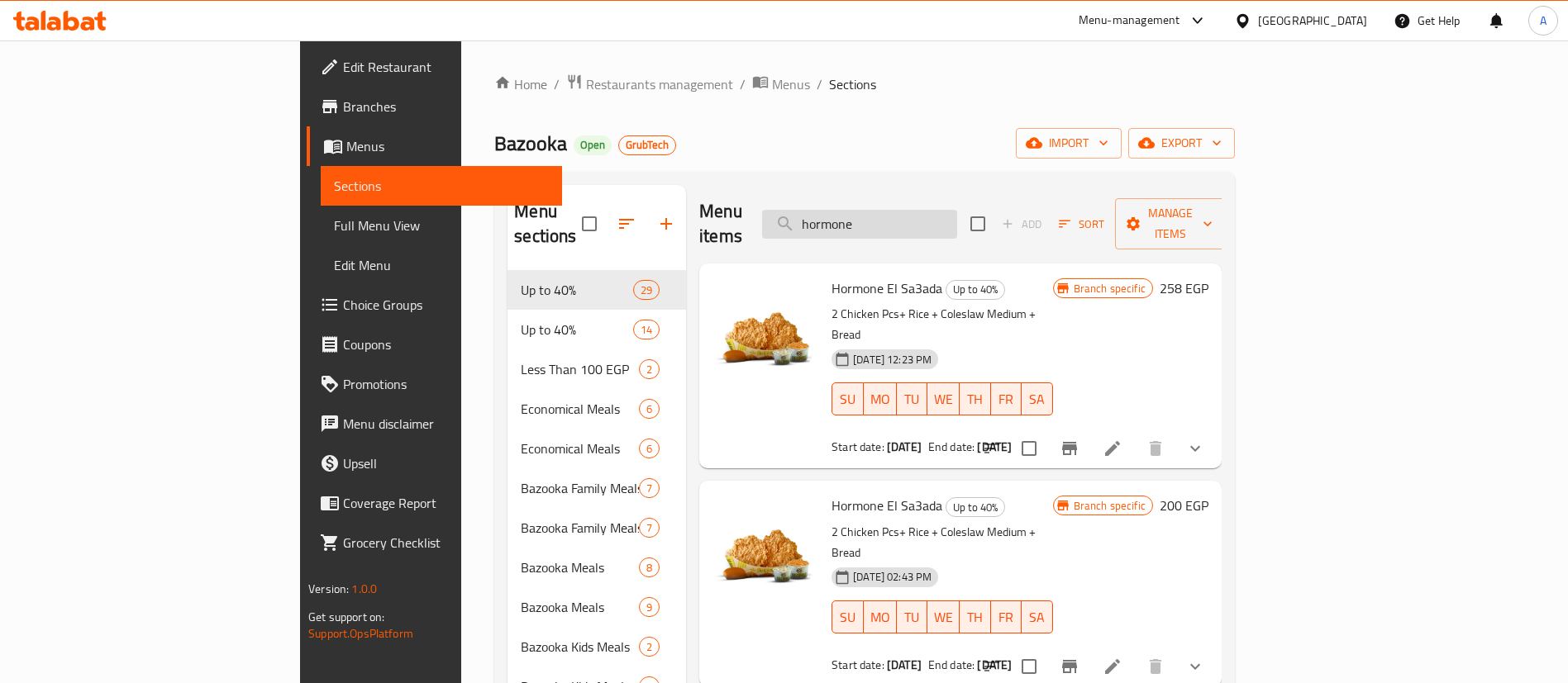
click at [957, 210] on input "hormone" at bounding box center [859, 224] width 195 height 29
